Goal: Task Accomplishment & Management: Manage account settings

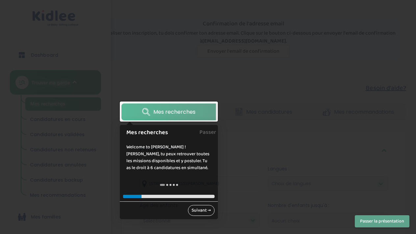
click at [210, 211] on link "Suivant →" at bounding box center [201, 210] width 27 height 11
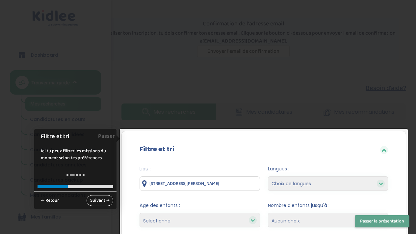
scroll to position [121, 0]
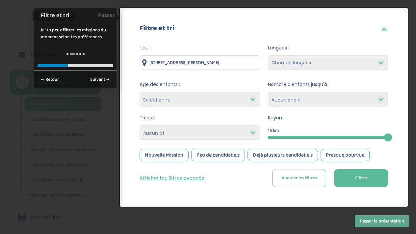
click at [353, 180] on button "Filtrer" at bounding box center [361, 178] width 54 height 18
click at [105, 80] on link "Suivant →" at bounding box center [100, 79] width 27 height 11
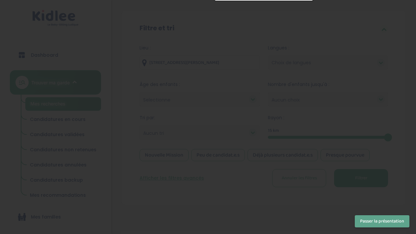
scroll to position [0, 0]
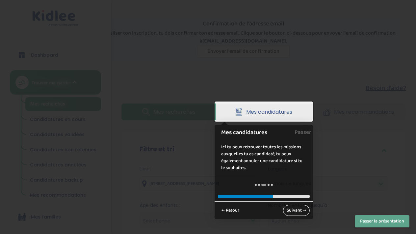
click at [299, 209] on link "Suivant →" at bounding box center [296, 210] width 27 height 11
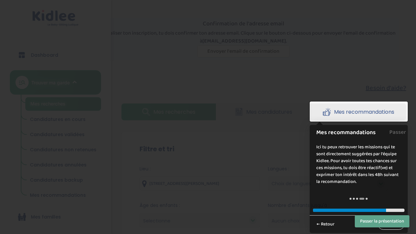
click at [394, 227] on link "Suivant →" at bounding box center [391, 223] width 27 height 11
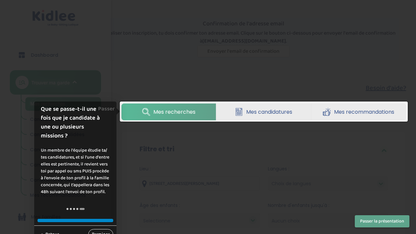
scroll to position [6, 0]
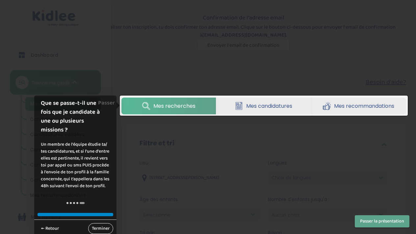
click at [101, 226] on link "Terminer" at bounding box center [100, 228] width 25 height 11
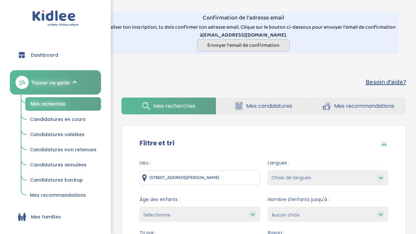
click at [253, 44] on span "Envoyer l'email de confirmation" at bounding box center [243, 45] width 72 height 8
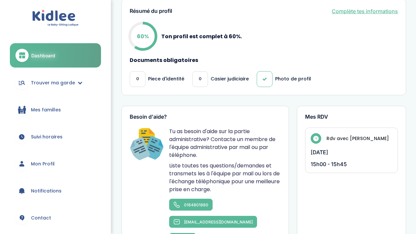
scroll to position [221, 0]
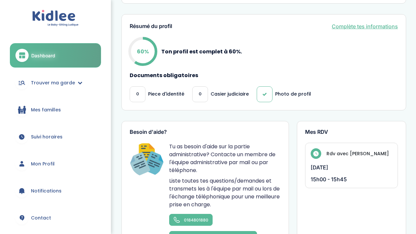
click at [362, 26] on link "Complète tes informations" at bounding box center [365, 26] width 66 height 8
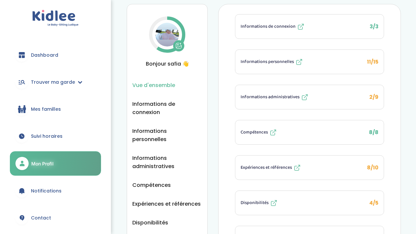
scroll to position [17, 0]
click at [296, 61] on icon at bounding box center [299, 62] width 8 height 8
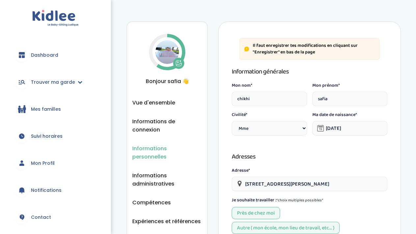
select select "1"
click at [162, 53] on img at bounding box center [167, 52] width 24 height 24
click at [162, 101] on span "Vue d'ensemble" at bounding box center [153, 102] width 43 height 8
